Goal: Task Accomplishment & Management: Manage account settings

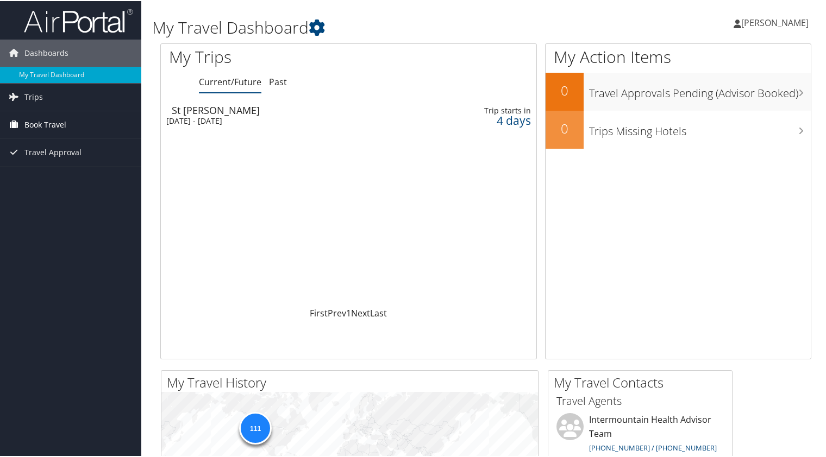
click at [39, 123] on span "Book Travel" at bounding box center [45, 123] width 42 height 27
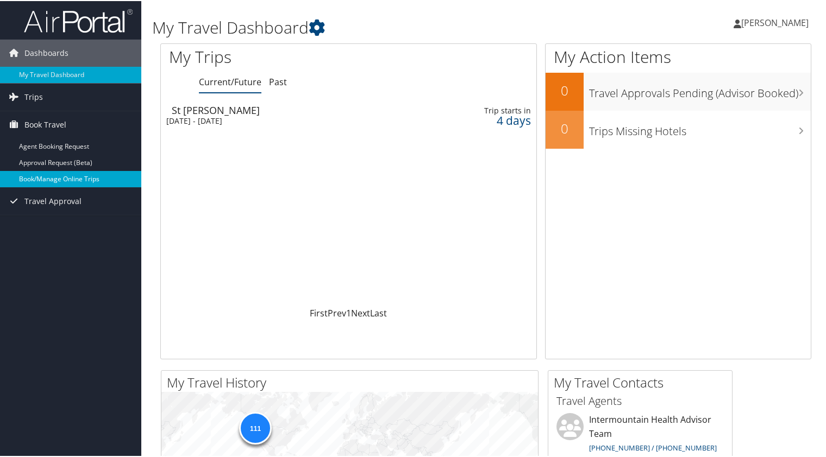
click at [45, 177] on link "Book/Manage Online Trips" at bounding box center [70, 178] width 141 height 16
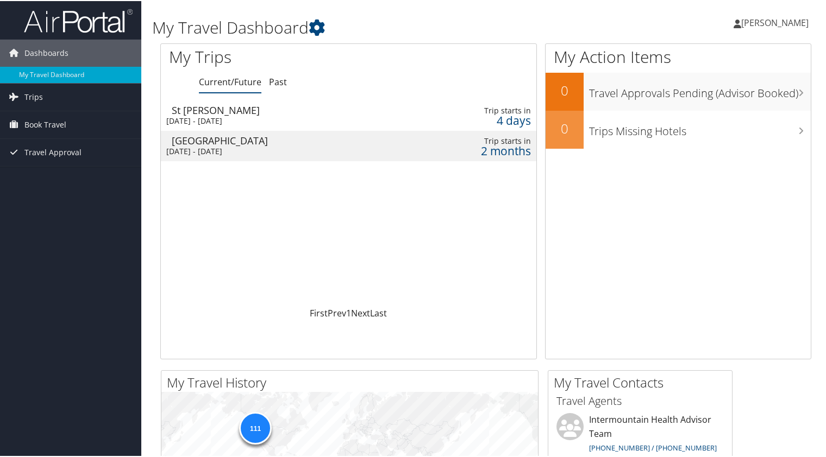
click at [496, 147] on div "2 months" at bounding box center [485, 150] width 89 height 10
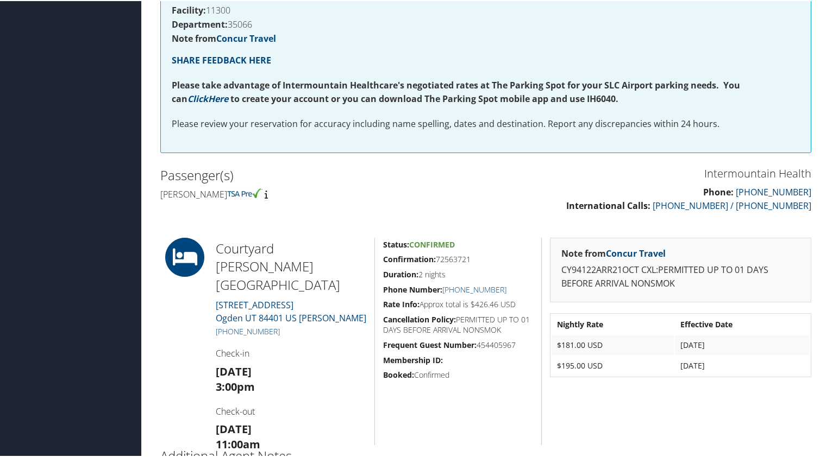
scroll to position [217, 0]
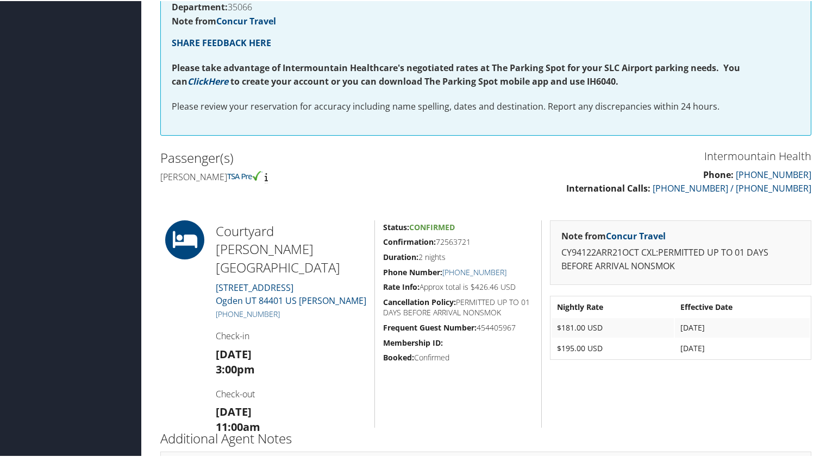
click at [219, 234] on h2 "Courtyard Ogden Marriott" at bounding box center [291, 248] width 150 height 55
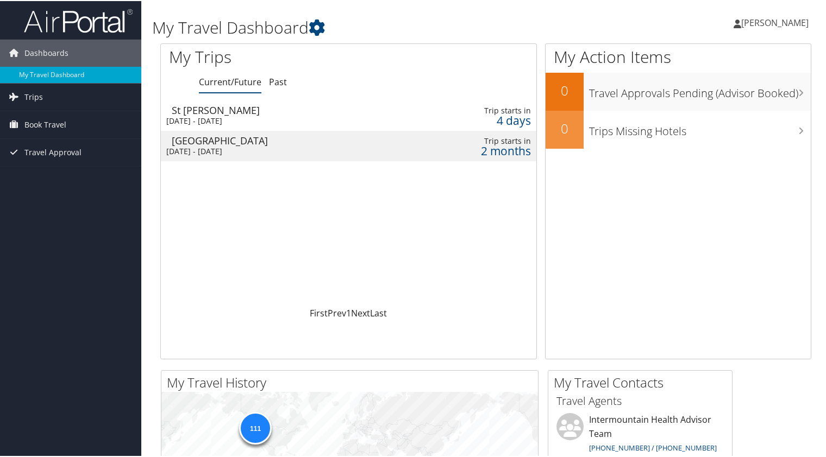
click at [771, 23] on span "[PERSON_NAME]" at bounding box center [774, 22] width 67 height 12
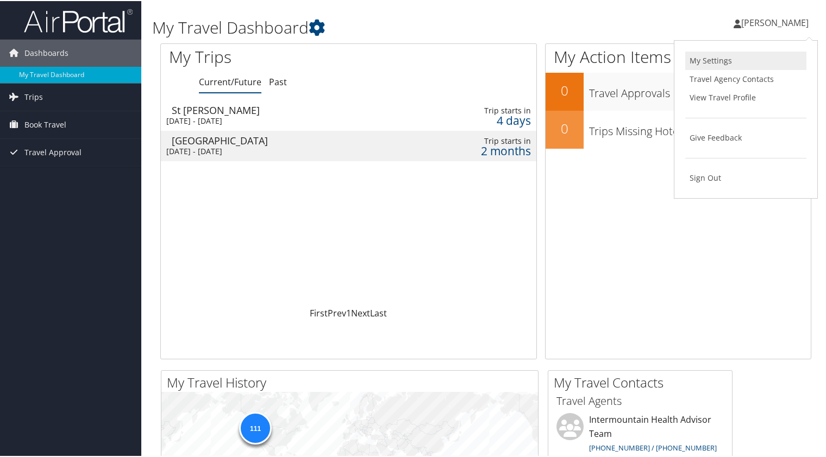
click at [699, 58] on link "My Settings" at bounding box center [745, 60] width 121 height 18
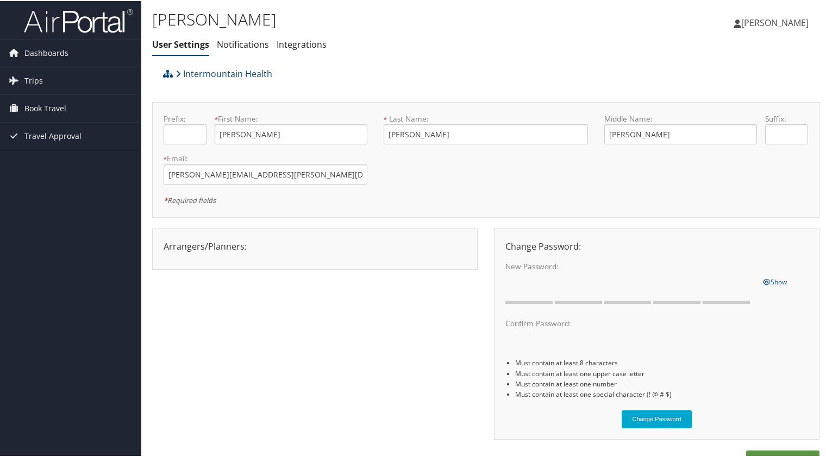
click at [767, 20] on span "[PERSON_NAME]" at bounding box center [774, 22] width 67 height 12
click at [695, 99] on link "View Travel Profile" at bounding box center [745, 96] width 121 height 18
